Goal: Use online tool/utility: Utilize a website feature to perform a specific function

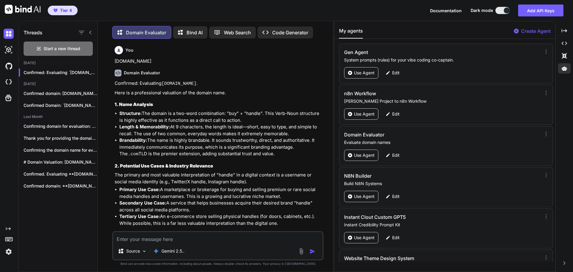
scroll to position [9769, 0]
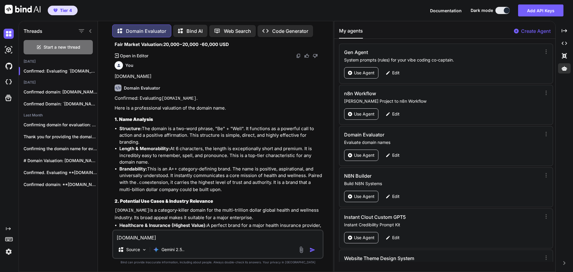
click at [140, 235] on textarea "exclusivetimepieces.com" at bounding box center [218, 236] width 210 height 11
click at [120, 237] on textarea "exclusiveTimepieces.com" at bounding box center [218, 236] width 210 height 11
type textarea "ExclusiveTimepieces.com"
click at [310, 250] on img "button" at bounding box center [313, 250] width 6 height 6
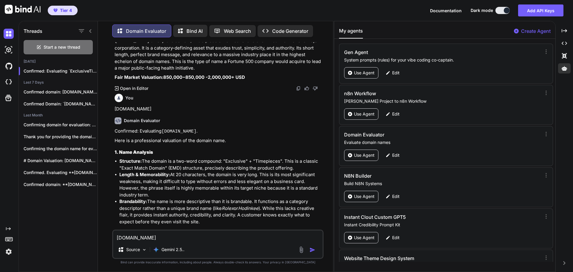
scroll to position [10210, 0]
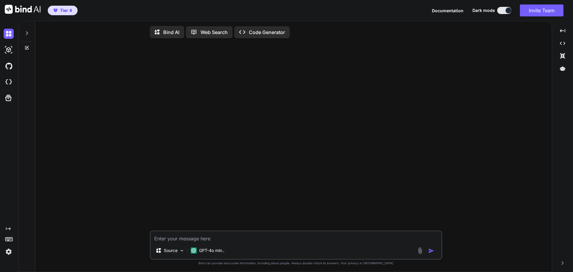
type textarea "x"
click at [63, 11] on span "Tier 4" at bounding box center [66, 10] width 12 height 6
click at [63, 12] on span "Tier 4" at bounding box center [66, 10] width 12 height 6
click at [64, 10] on span "Tier 4" at bounding box center [66, 10] width 12 height 6
click at [210, 32] on p "Web Search" at bounding box center [214, 32] width 27 height 7
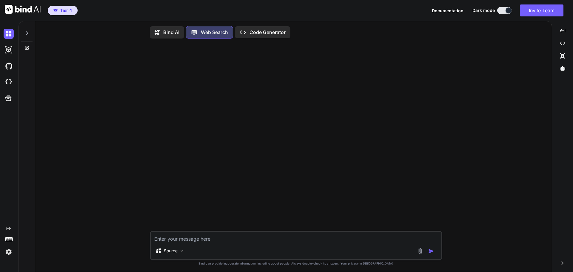
scroll to position [3, 0]
click at [174, 30] on p "Bind AI" at bounding box center [171, 30] width 16 height 7
click at [68, 11] on span "Tier 4" at bounding box center [66, 10] width 12 height 6
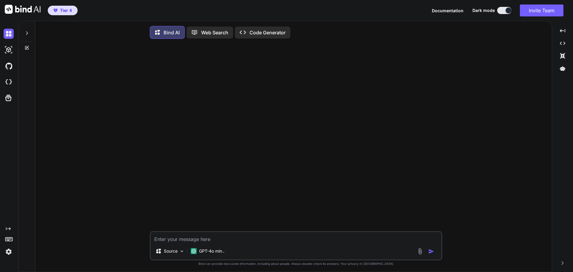
click at [68, 11] on span "Tier 4" at bounding box center [66, 10] width 12 height 6
click at [7, 68] on img at bounding box center [9, 66] width 10 height 10
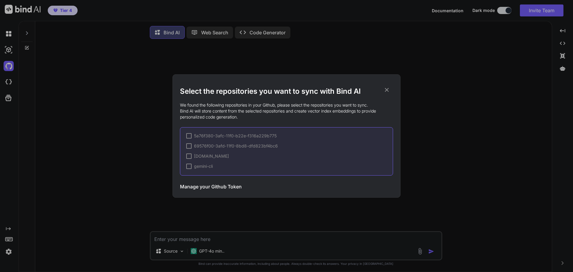
click at [388, 90] on icon at bounding box center [387, 90] width 4 height 4
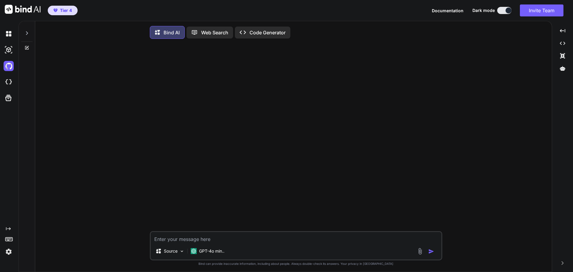
click at [8, 251] on img at bounding box center [9, 252] width 10 height 10
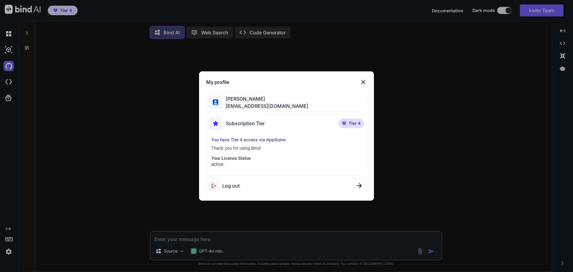
click at [256, 148] on p "Thank you for using Bind!" at bounding box center [286, 148] width 151 height 6
click at [257, 139] on p "You have Tier 4 access via AppSumo" at bounding box center [286, 140] width 151 height 6
click at [352, 124] on span "Tier 4" at bounding box center [355, 123] width 12 height 6
click at [62, 11] on div "My profile [PERSON_NAME] [PERSON_NAME][EMAIL_ADDRESS][DOMAIN_NAME] Subscription…" at bounding box center [286, 136] width 573 height 272
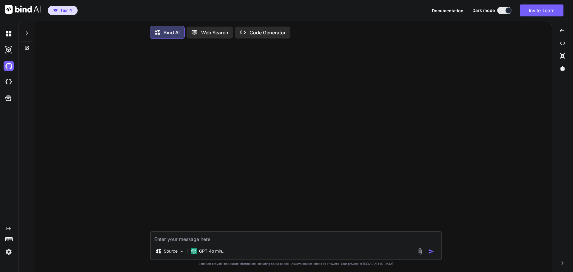
click at [62, 11] on span "Tier 4" at bounding box center [66, 10] width 12 height 6
click at [8, 35] on img at bounding box center [9, 34] width 10 height 10
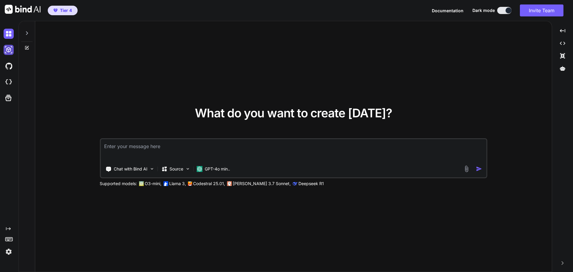
click at [7, 50] on img at bounding box center [9, 50] width 10 height 10
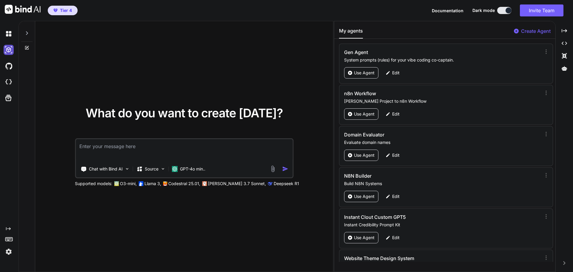
type textarea "x"
click at [7, 50] on img at bounding box center [9, 50] width 10 height 10
click at [6, 65] on img at bounding box center [9, 66] width 10 height 10
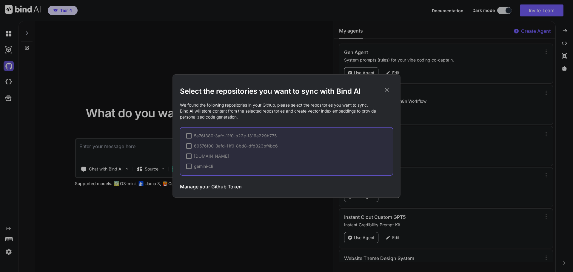
click at [6, 65] on div "Select the repositories you want to sync with Bind AI We found the following re…" at bounding box center [286, 136] width 573 height 272
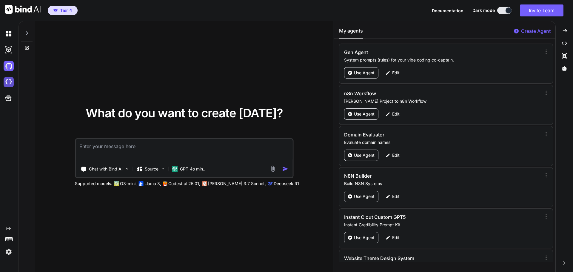
click at [6, 82] on img at bounding box center [9, 82] width 10 height 10
click at [570, 31] on div "Created with Pixso." at bounding box center [564, 31] width 13 height 10
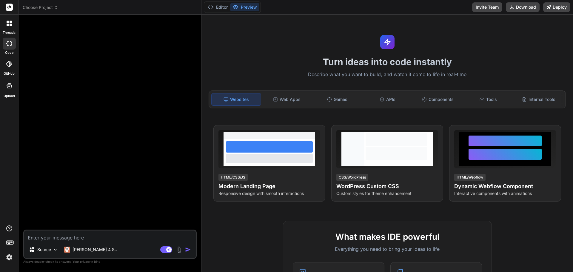
type textarea "x"
click at [10, 257] on img at bounding box center [9, 257] width 10 height 10
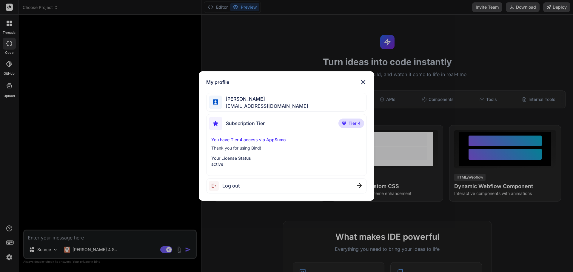
click at [362, 83] on img at bounding box center [363, 82] width 7 height 7
